Goal: Information Seeking & Learning: Learn about a topic

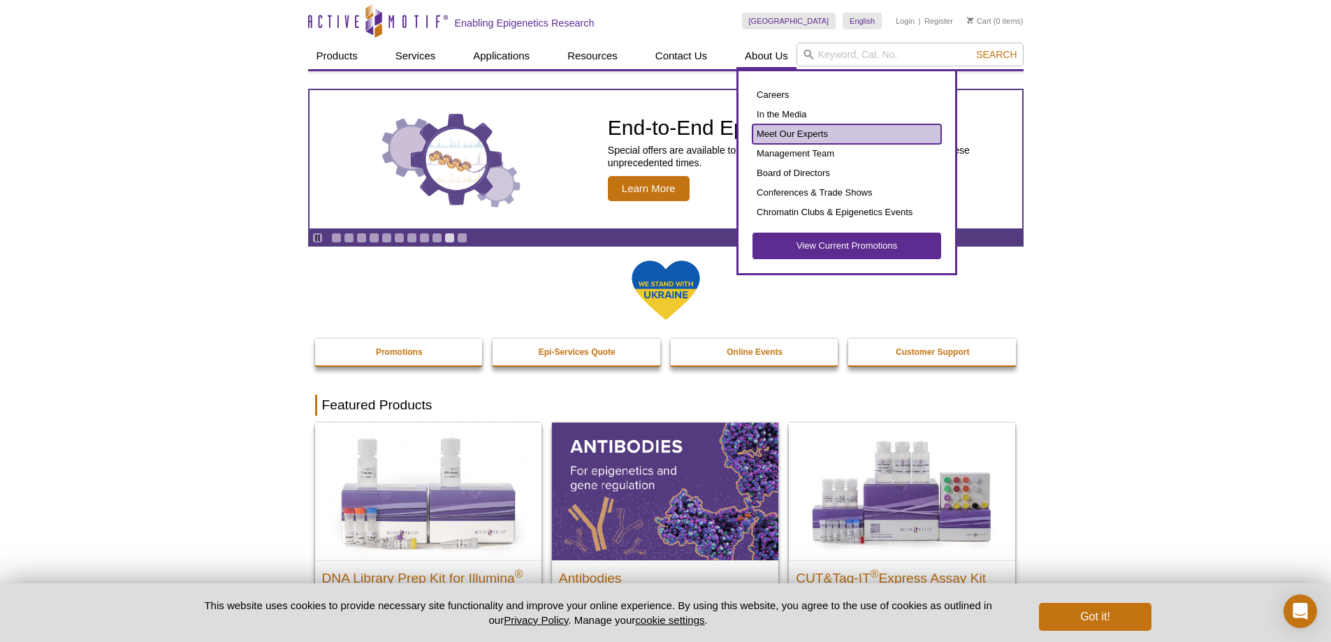
click at [796, 131] on link "Meet Our Experts" at bounding box center [846, 134] width 189 height 20
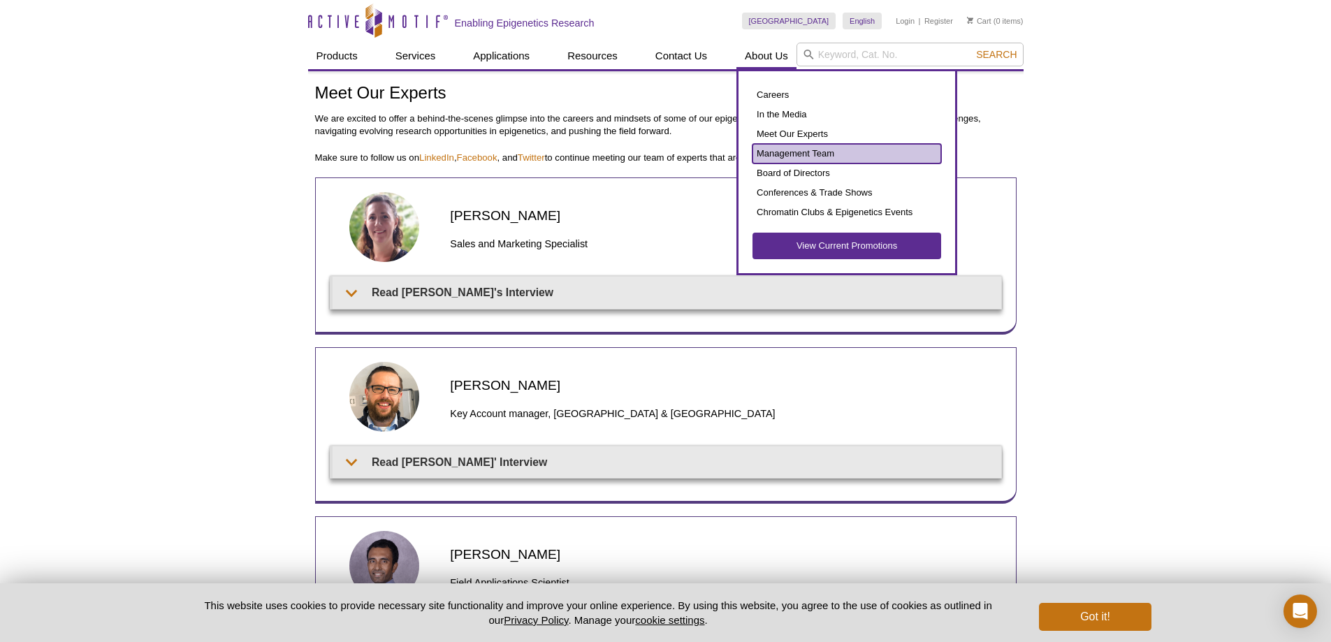
click at [792, 156] on link "Management Team" at bounding box center [846, 154] width 189 height 20
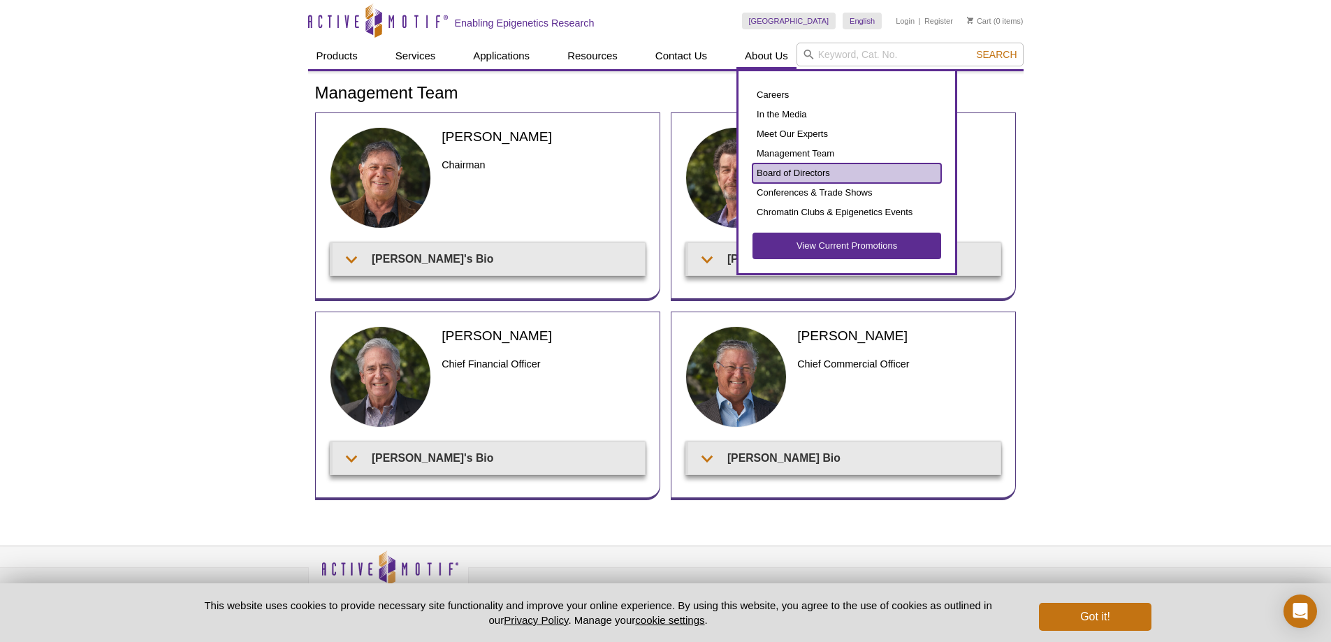
click at [782, 177] on link "Board of Directors" at bounding box center [846, 173] width 189 height 20
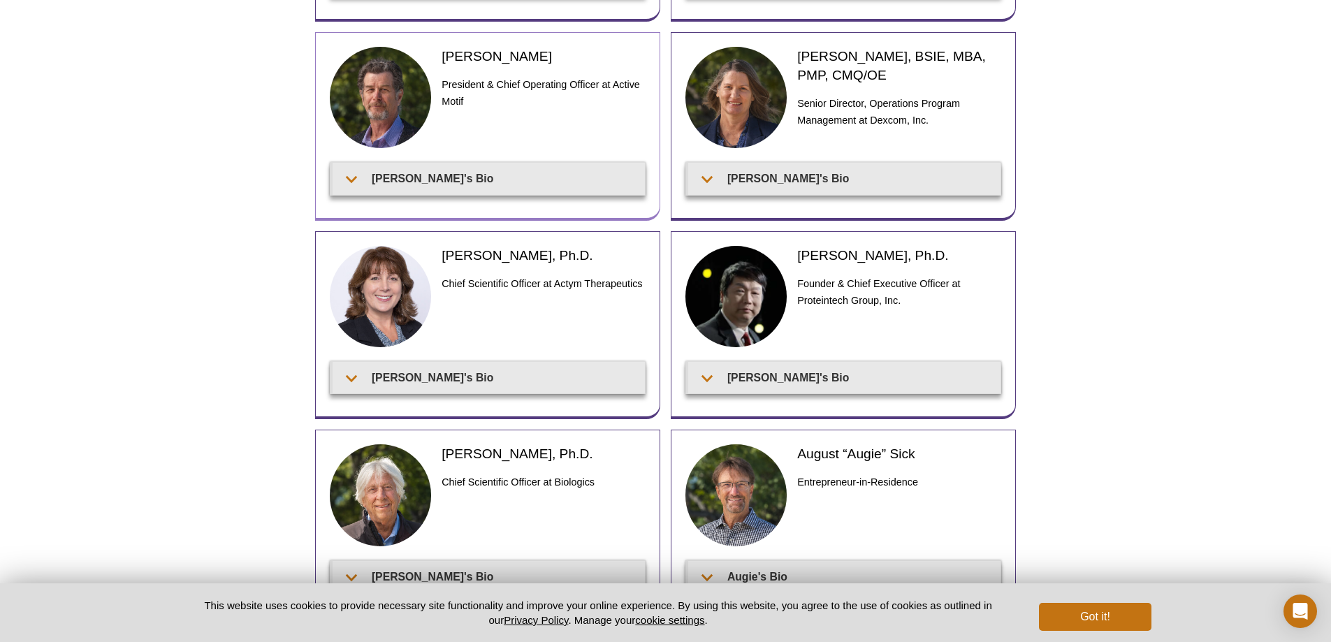
scroll to position [423, 0]
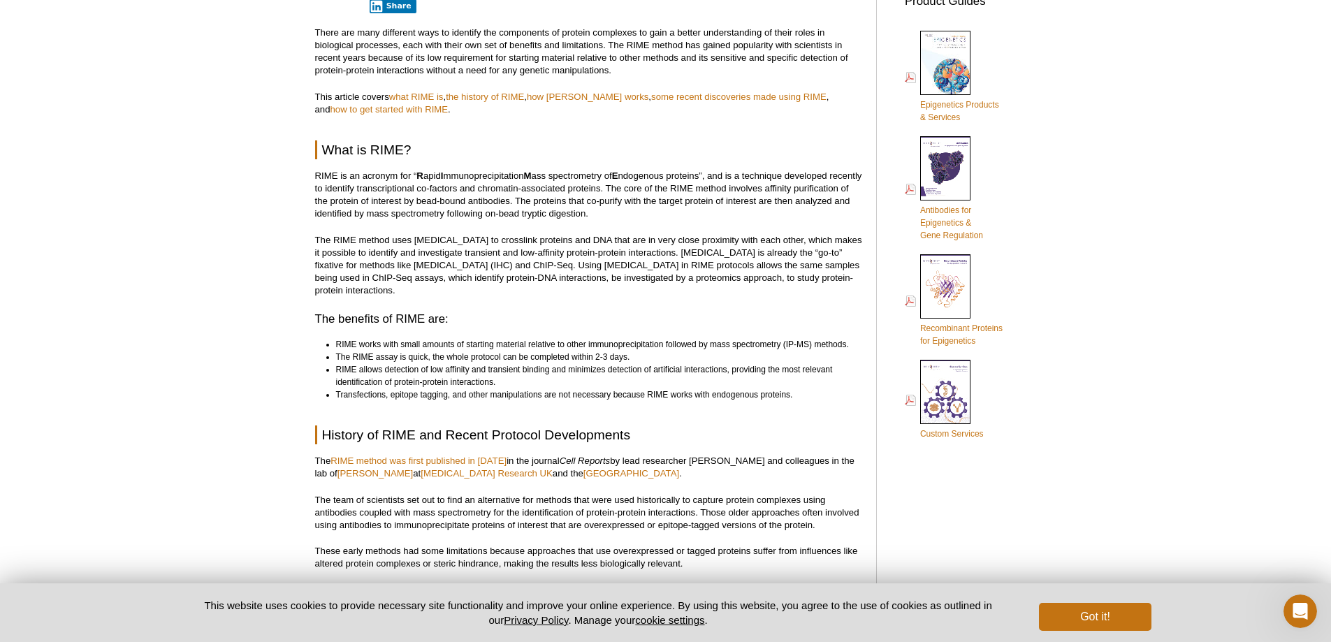
scroll to position [453, 0]
